Goal: Task Accomplishment & Management: Complete application form

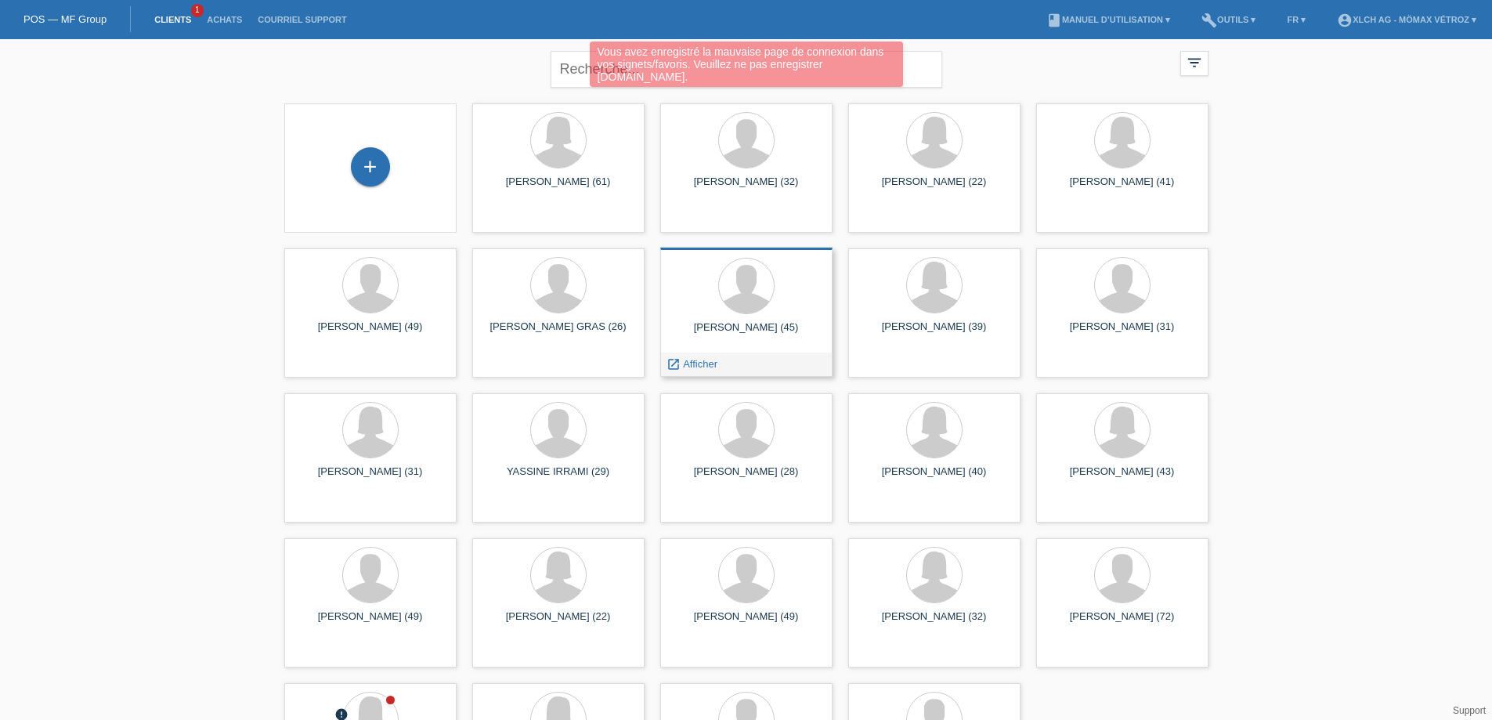
scroll to position [100, 0]
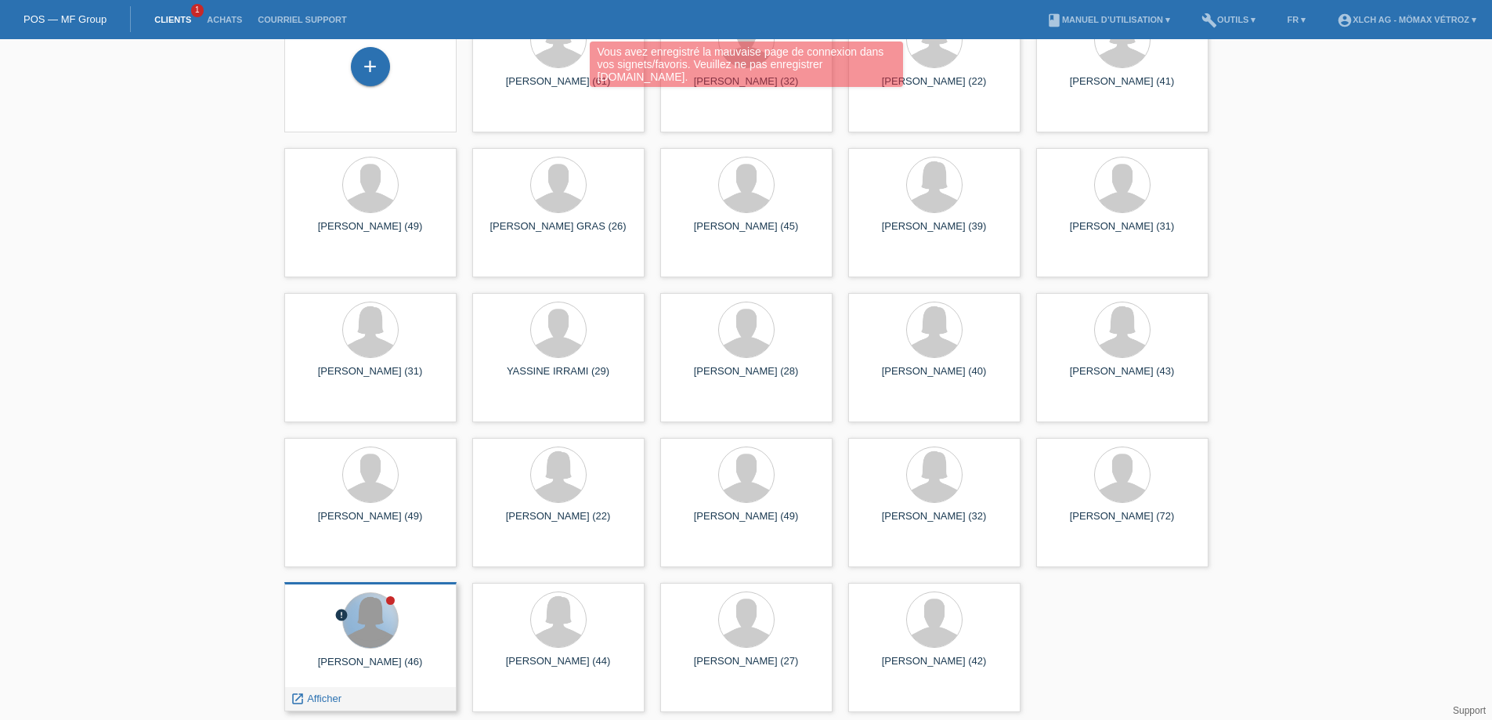
click at [363, 623] on div at bounding box center [370, 620] width 55 height 55
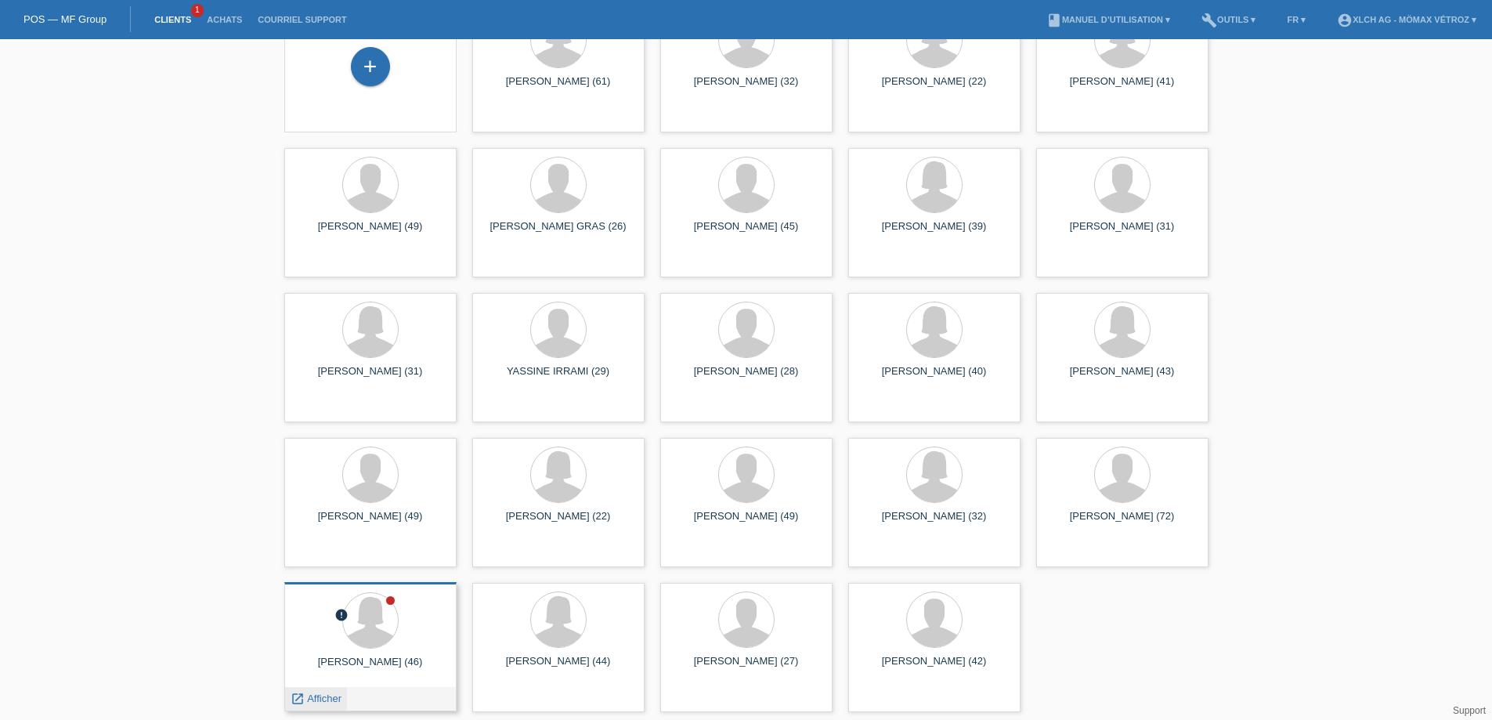
click at [329, 706] on div "launch Afficher" at bounding box center [316, 698] width 62 height 23
click at [330, 697] on span "Afficher" at bounding box center [324, 698] width 34 height 12
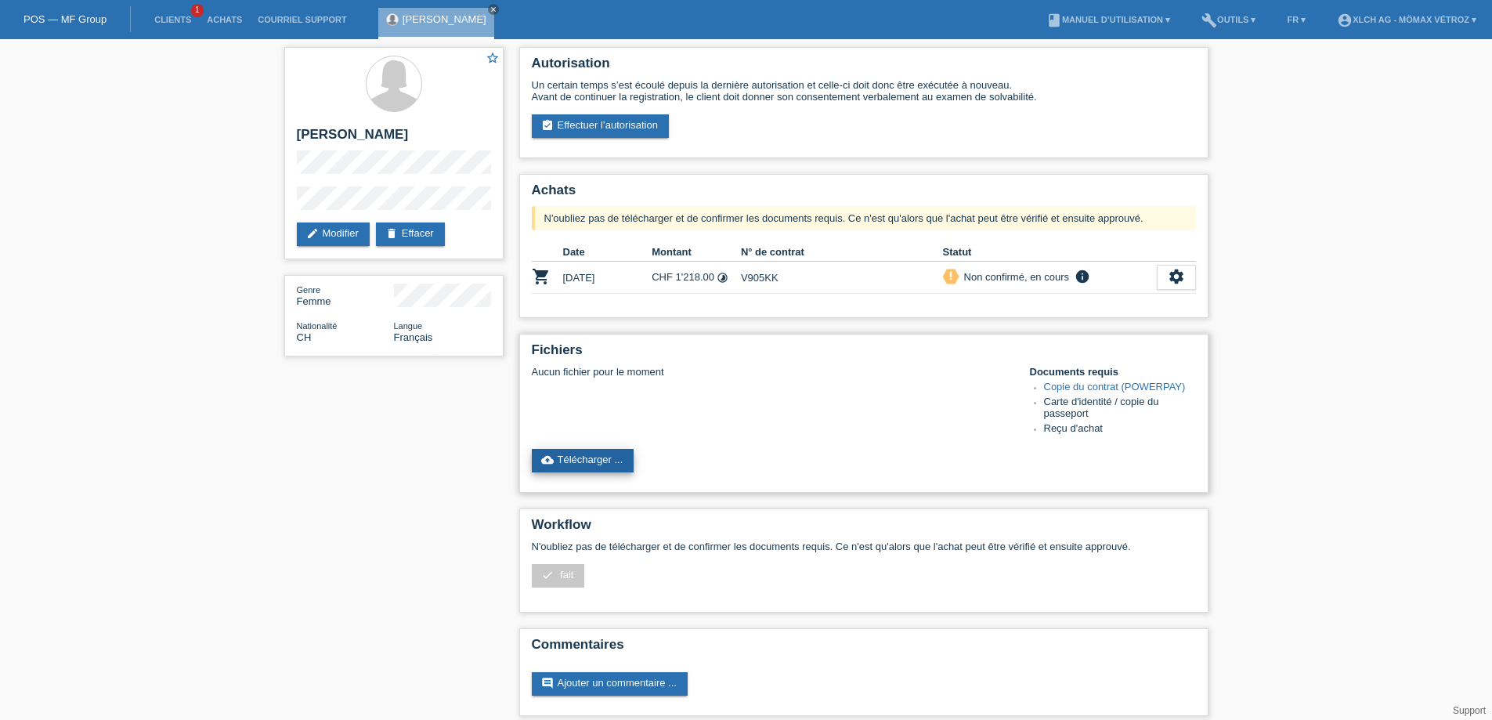
click at [618, 460] on link "cloud_upload Télécharger ..." at bounding box center [583, 460] width 103 height 23
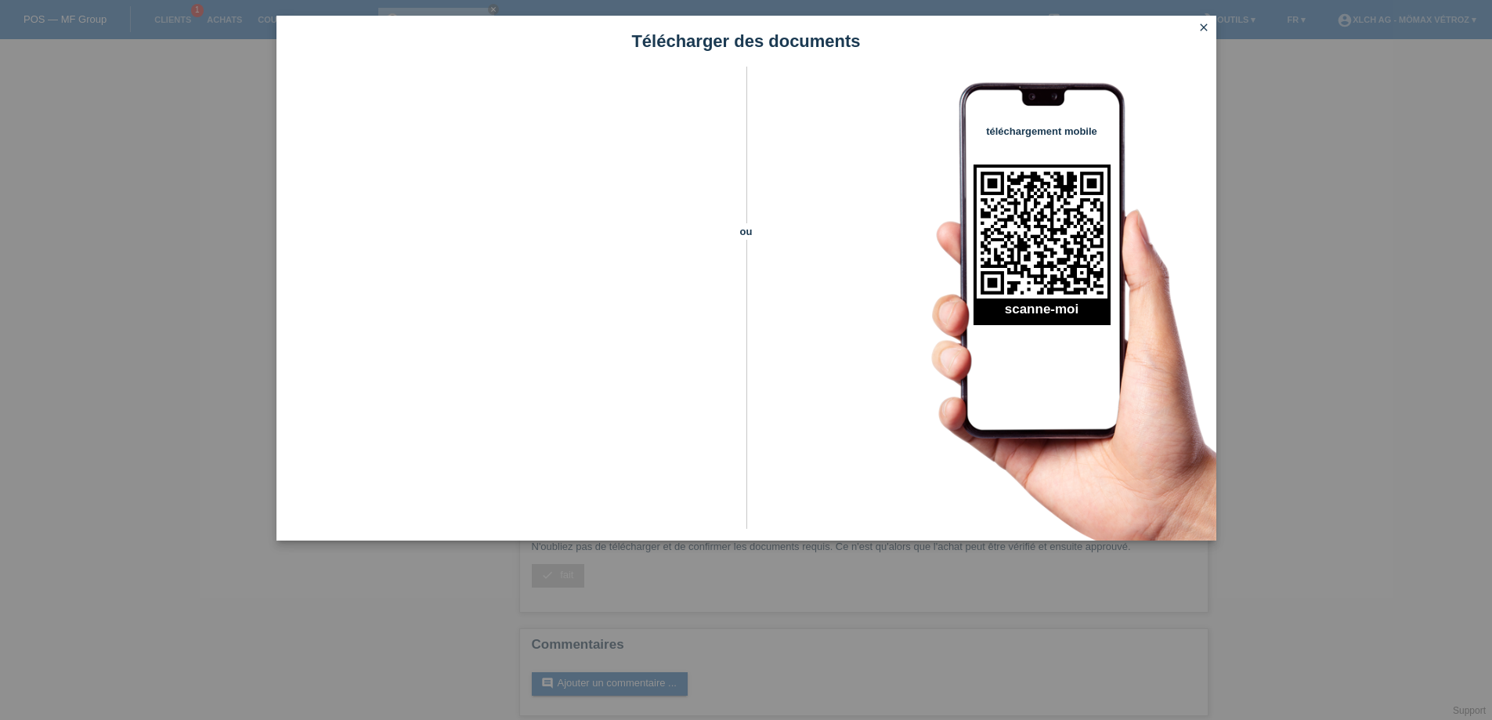
click at [1200, 27] on icon "close" at bounding box center [1203, 27] width 13 height 13
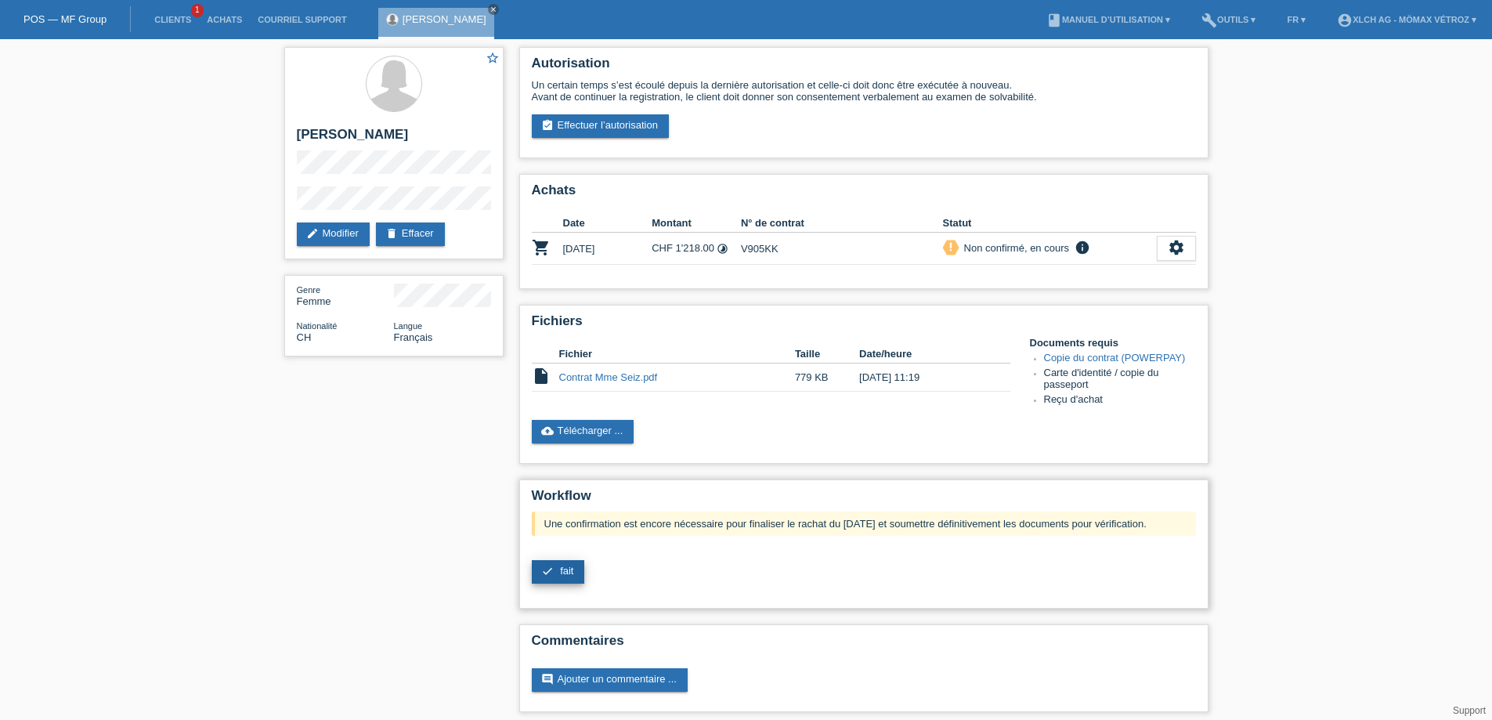
click at [545, 573] on icon "check" at bounding box center [547, 571] width 13 height 13
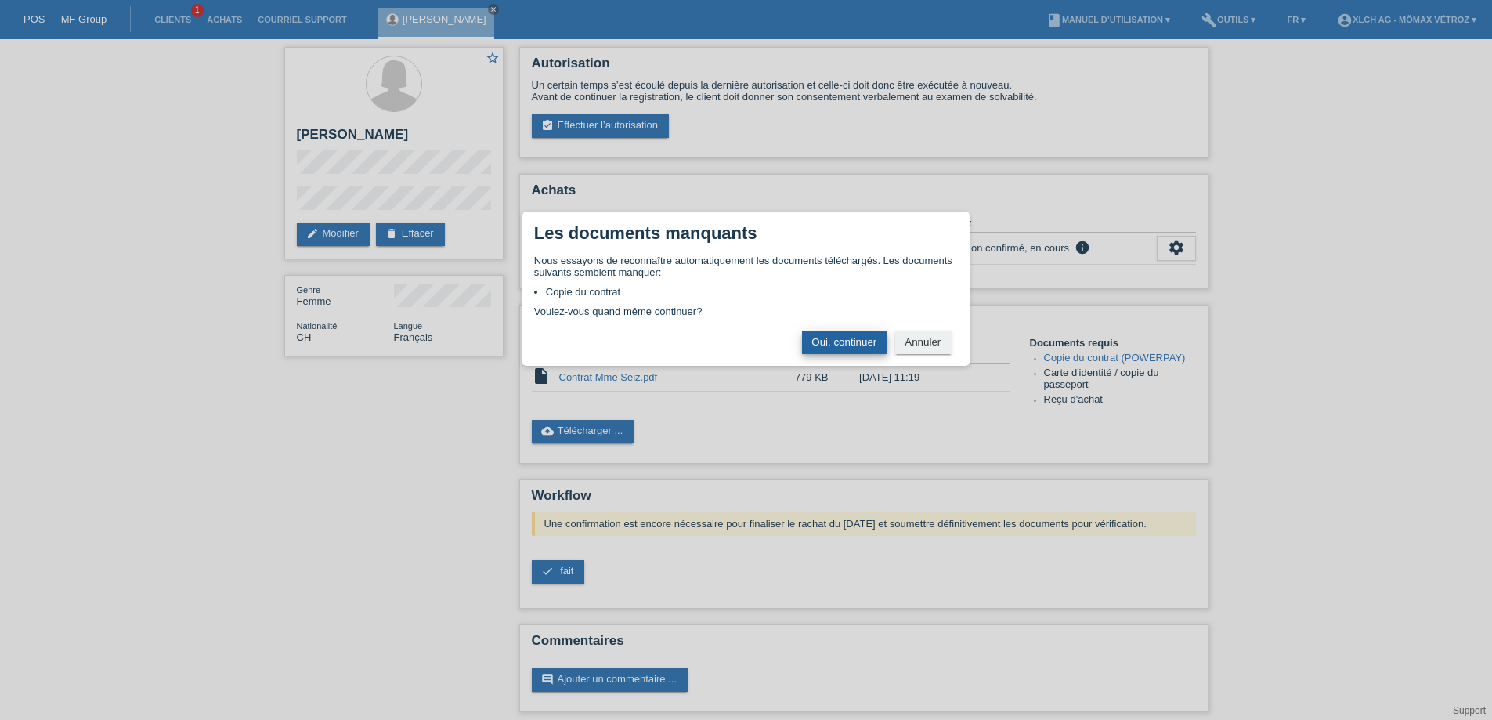
click at [852, 351] on button "Oui, continuer" at bounding box center [844, 342] width 85 height 23
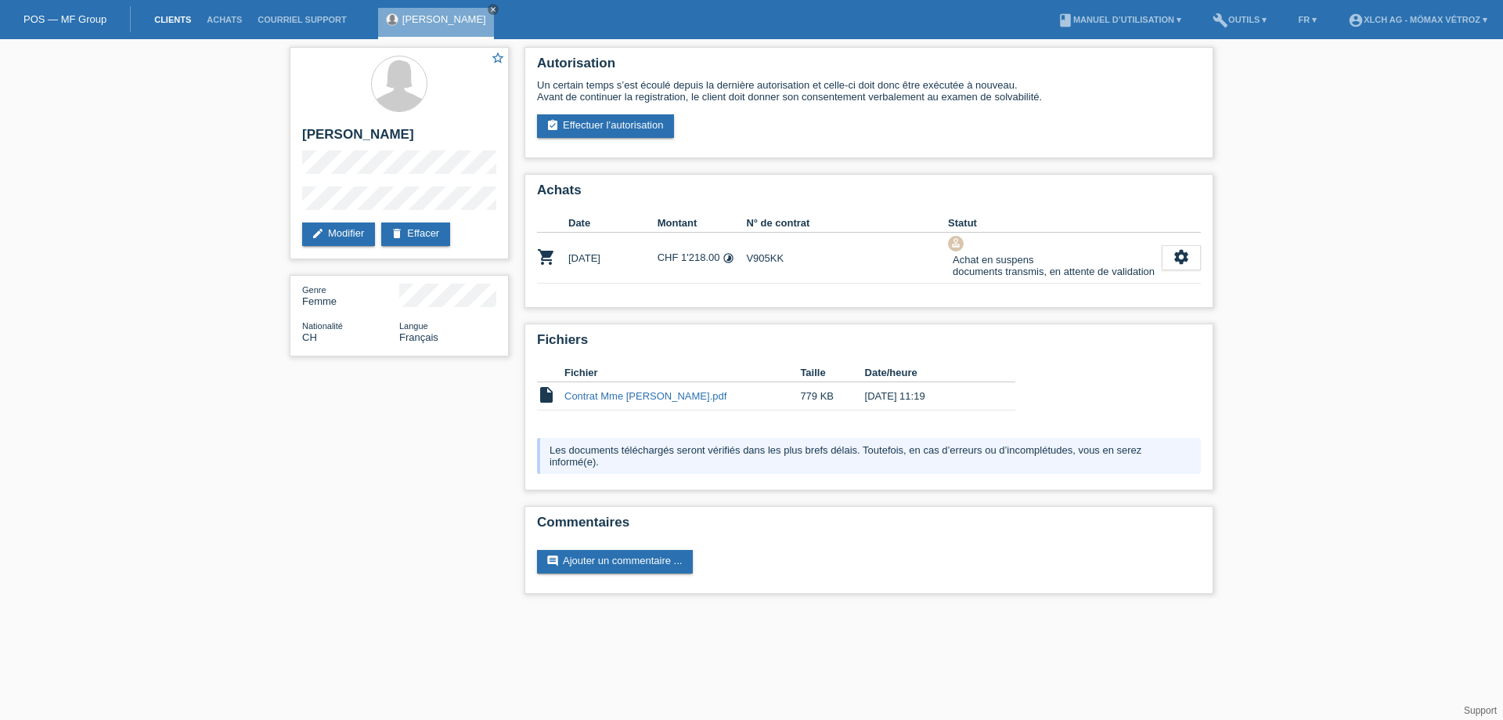
click at [161, 20] on link "Clients" at bounding box center [172, 19] width 52 height 9
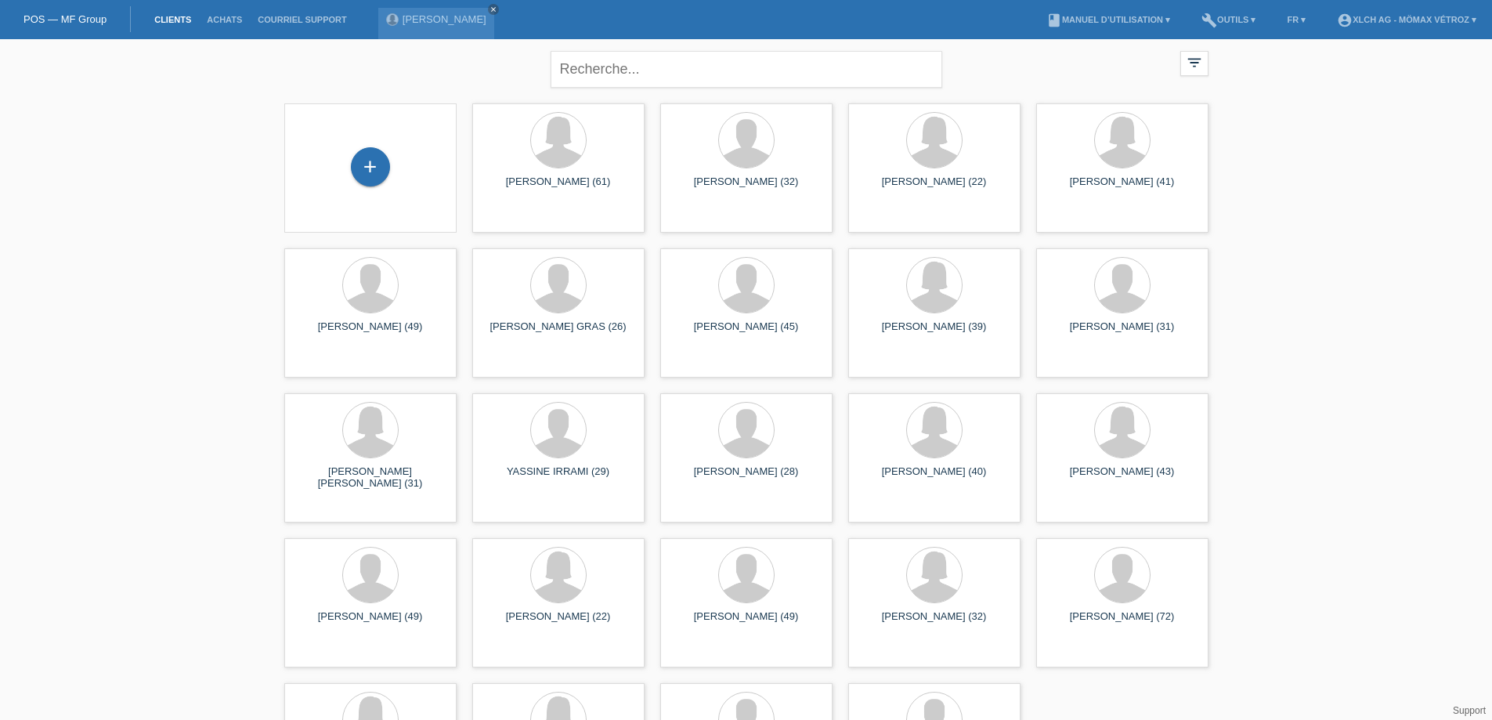
scroll to position [100, 0]
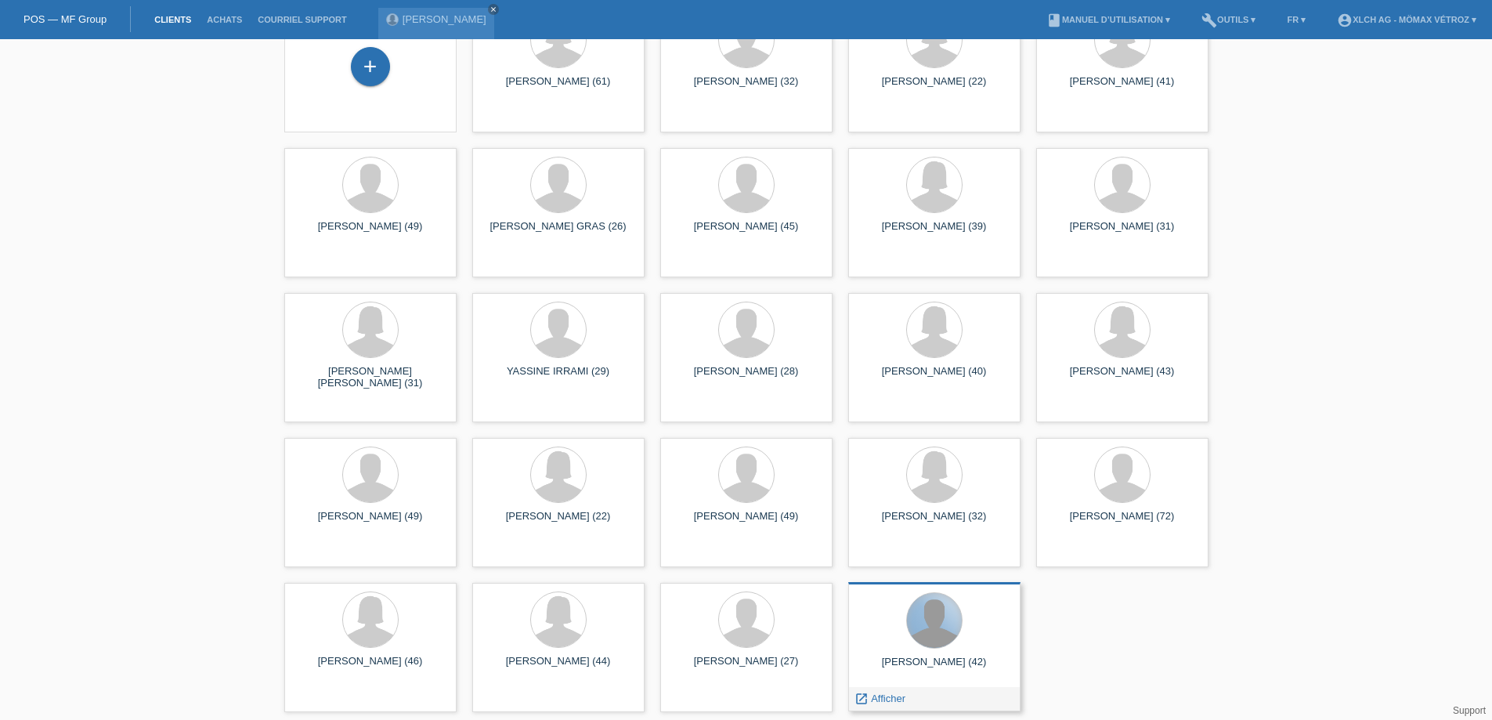
click at [929, 643] on div at bounding box center [934, 620] width 55 height 55
click at [891, 699] on span "Afficher" at bounding box center [888, 698] width 34 height 12
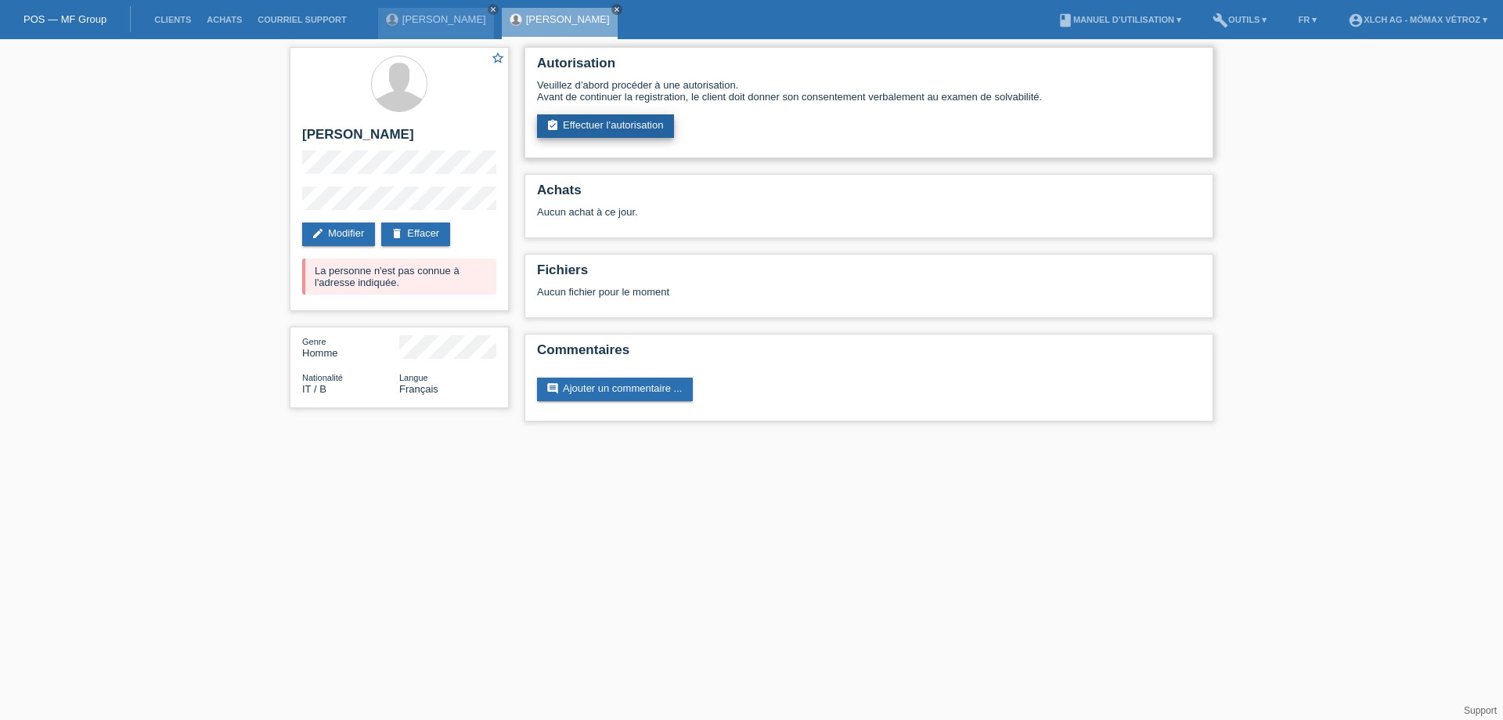
click at [590, 132] on link "assignment_turned_in Effectuer l’autorisation" at bounding box center [605, 125] width 137 height 23
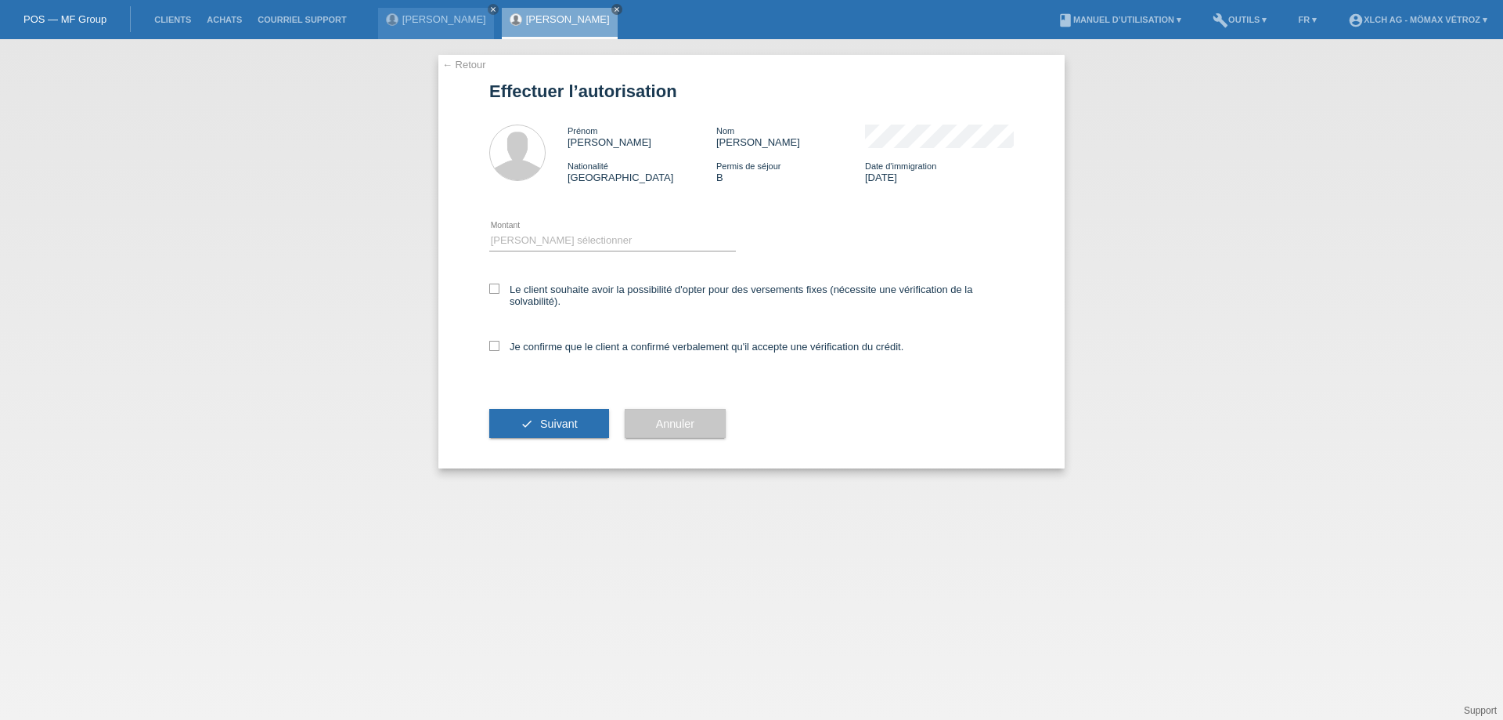
click at [493, 355] on div "Je confirme que le client a confirmé verbalement qu'il accepte une vérification…" at bounding box center [751, 351] width 525 height 53
click at [493, 292] on icon at bounding box center [494, 288] width 10 height 10
click at [493, 292] on input "Le client souhaite avoir la possibilité d'opter pour des versements fixes (néce…" at bounding box center [494, 288] width 10 height 10
checkbox input "true"
click at [492, 346] on icon at bounding box center [494, 346] width 10 height 10
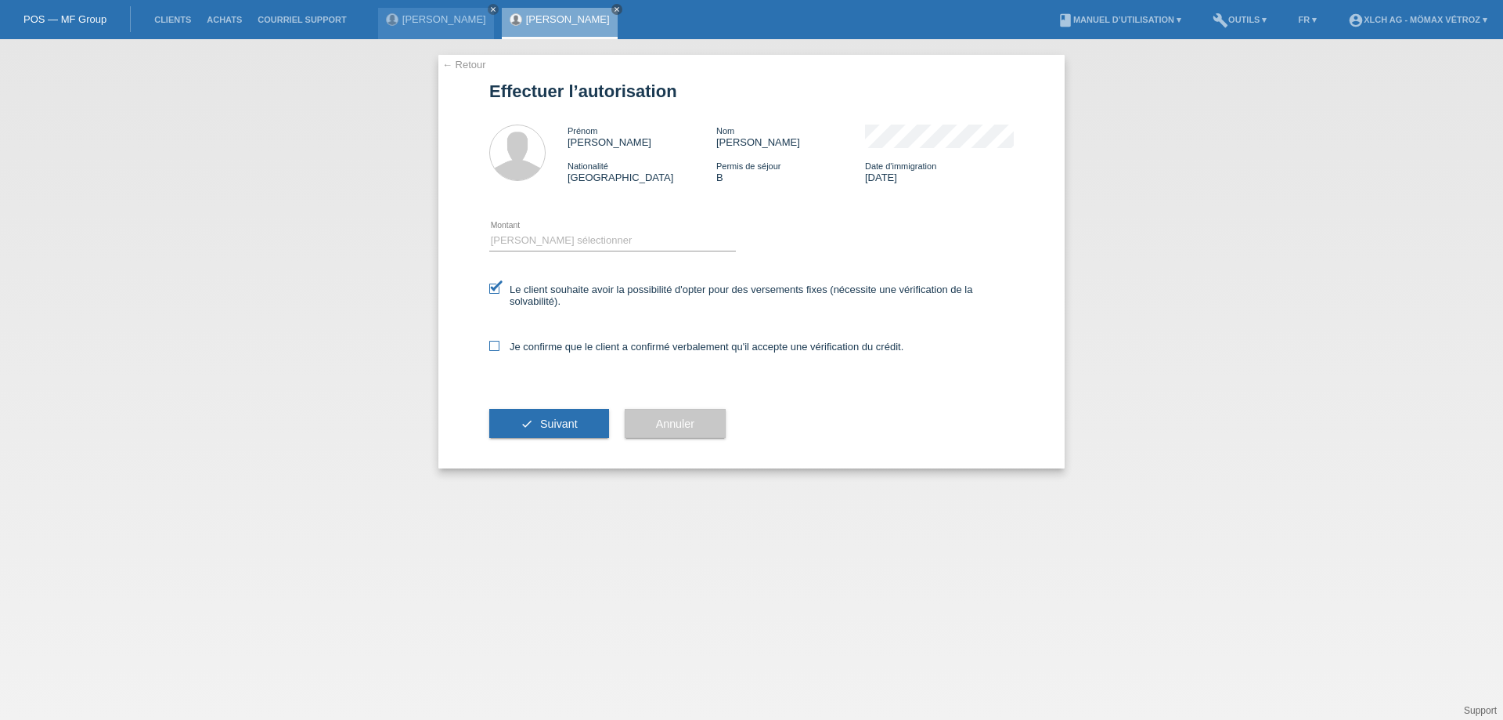
click at [492, 346] on input "Je confirme que le client a confirmé verbalement qu'il accepte une vérification…" at bounding box center [494, 346] width 10 height 10
checkbox input "true"
click at [525, 240] on select "Veuillez sélectionner CHF 1.00 - CHF 499.00 CHF 500.00 - CHF 1'999.00 CHF 2'000…" at bounding box center [612, 240] width 247 height 19
select select "3"
click at [489, 231] on select "Veuillez sélectionner CHF 1.00 - CHF 499.00 CHF 500.00 - CHF 1'999.00 CHF 2'000…" at bounding box center [612, 240] width 247 height 19
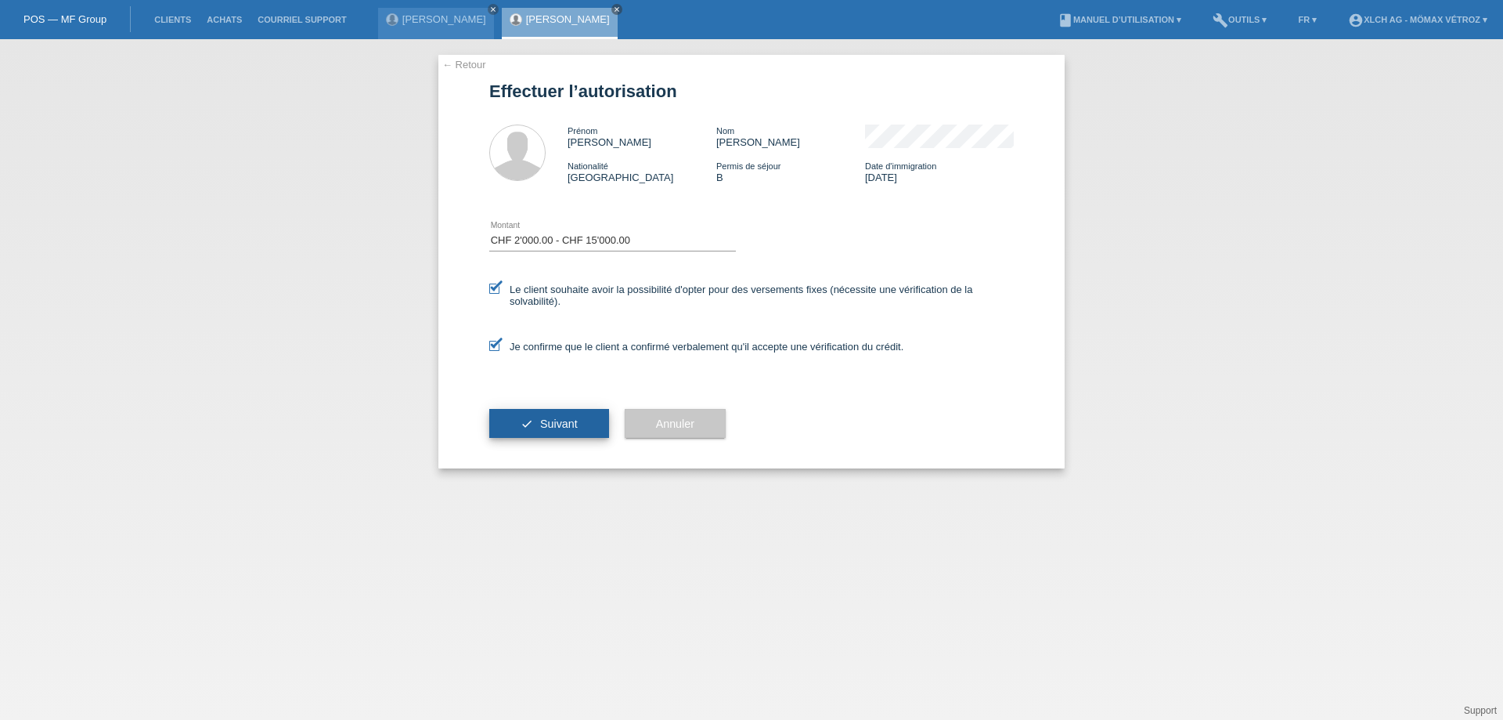
click at [554, 414] on button "check Suivant" at bounding box center [549, 424] width 120 height 30
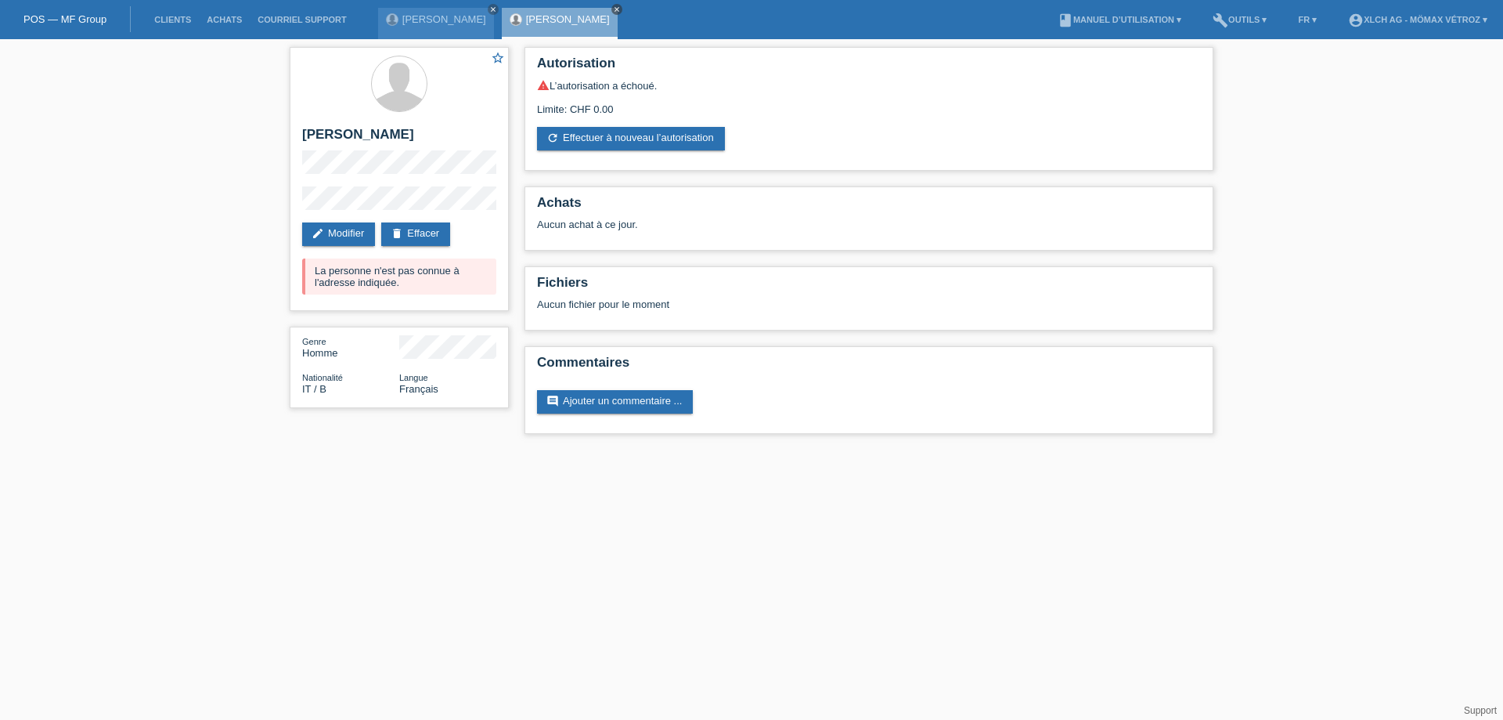
click at [622, 7] on link "close" at bounding box center [617, 9] width 11 height 11
click at [489, 9] on icon "close" at bounding box center [493, 9] width 8 height 8
click at [157, 24] on li "Clients" at bounding box center [172, 20] width 52 height 40
click at [163, 22] on link "Clients" at bounding box center [172, 19] width 52 height 9
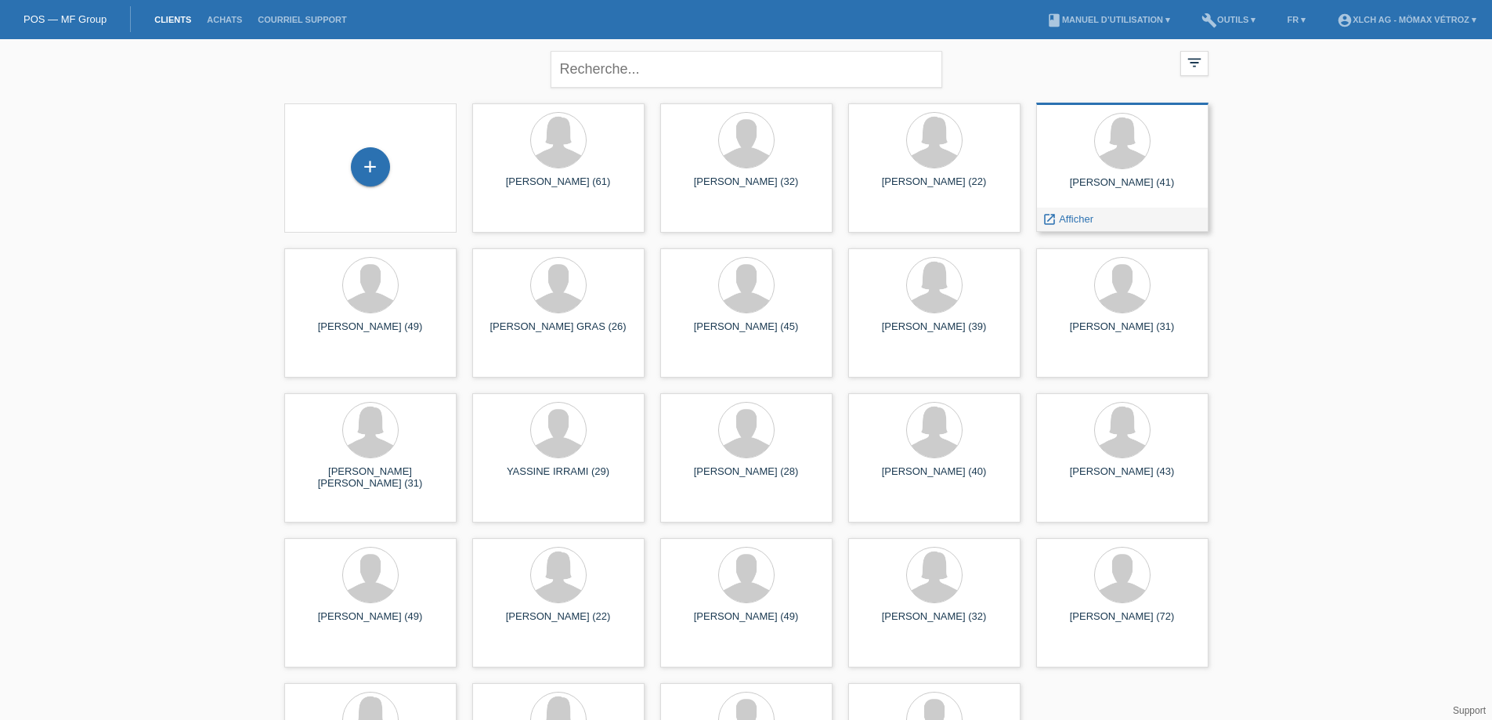
click at [1131, 174] on div "celine dos santos (41) launch Afficher" at bounding box center [1122, 167] width 172 height 129
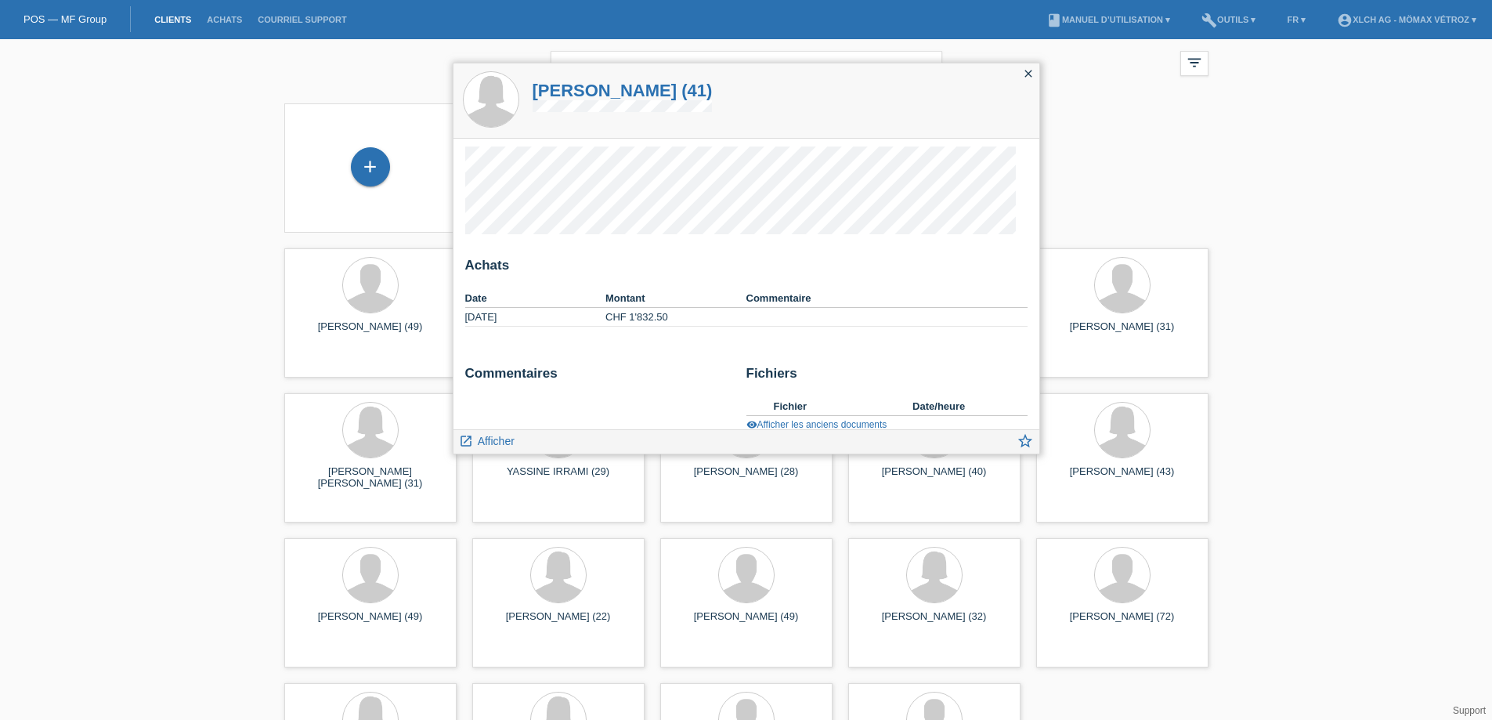
click at [1027, 74] on icon "close" at bounding box center [1028, 73] width 13 height 13
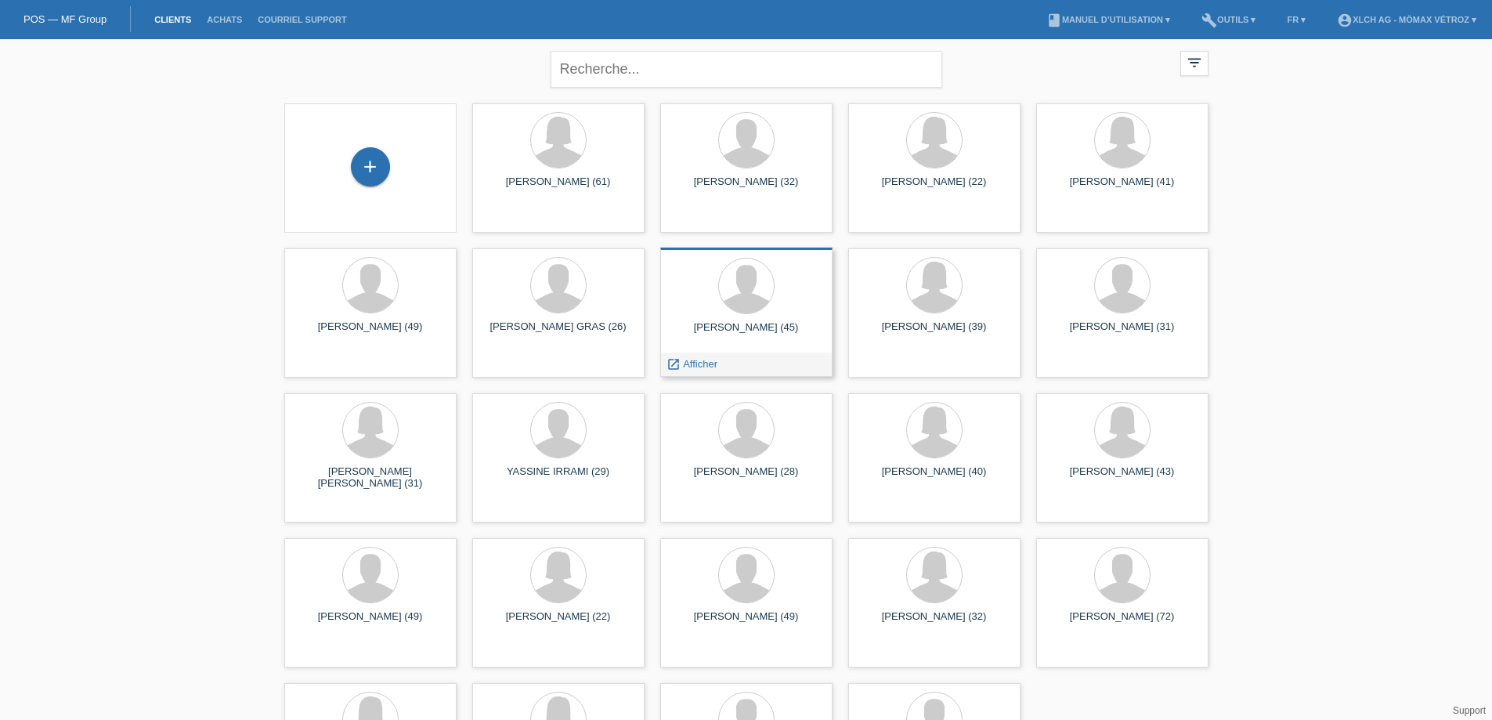
scroll to position [100, 0]
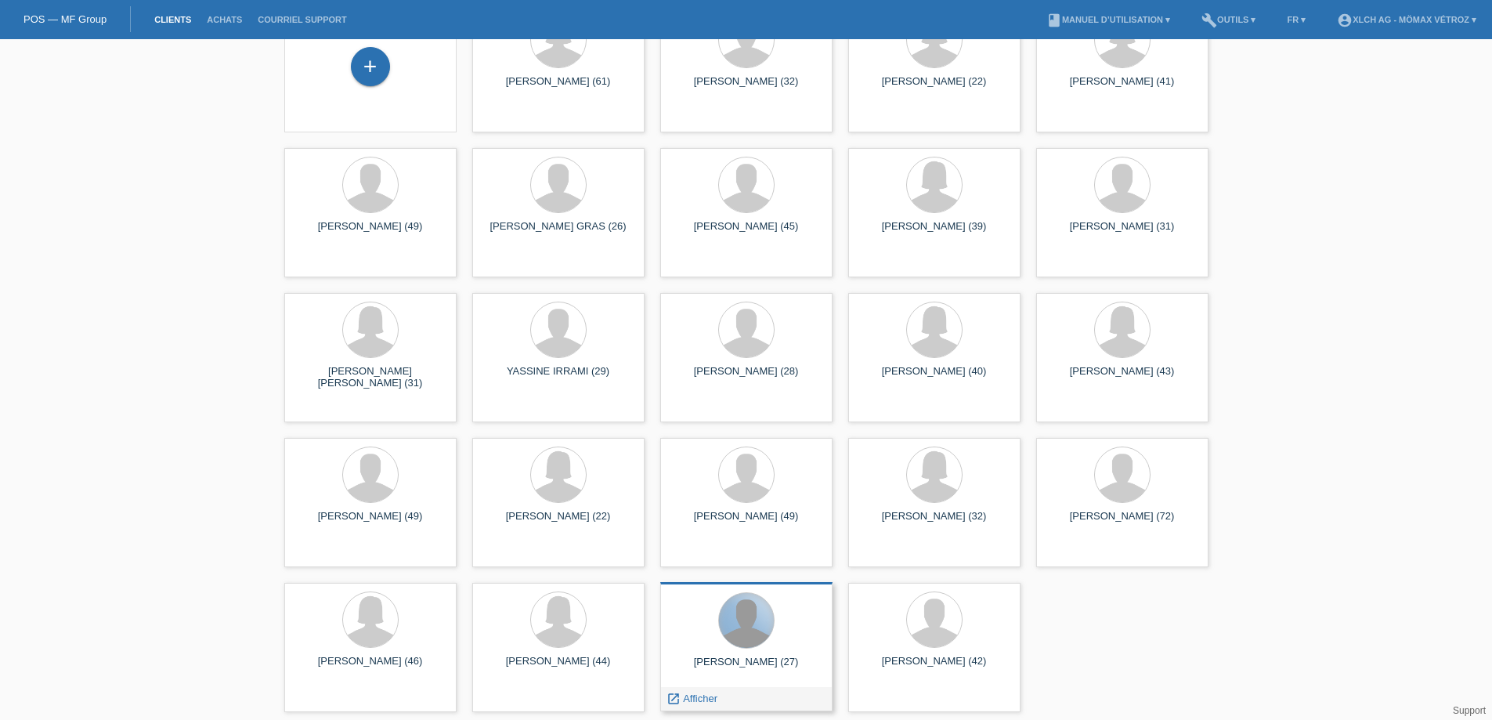
click at [738, 620] on div at bounding box center [746, 620] width 55 height 55
click at [701, 701] on span "Afficher" at bounding box center [700, 698] width 34 height 12
